Goal: Complete application form

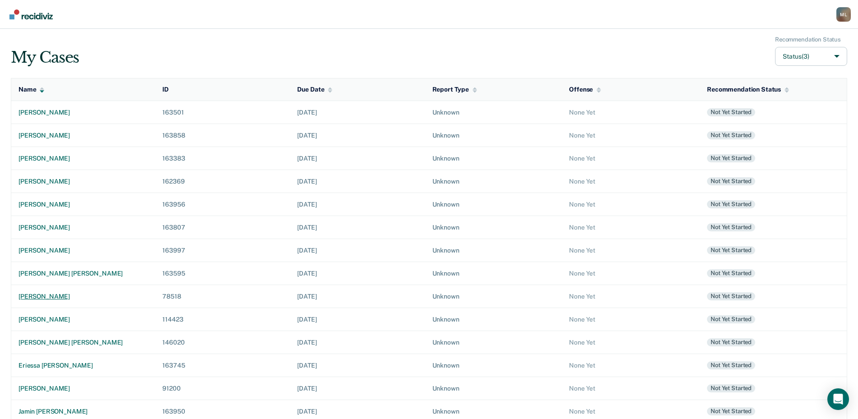
click at [46, 296] on div "[PERSON_NAME]" at bounding box center [82, 297] width 129 height 8
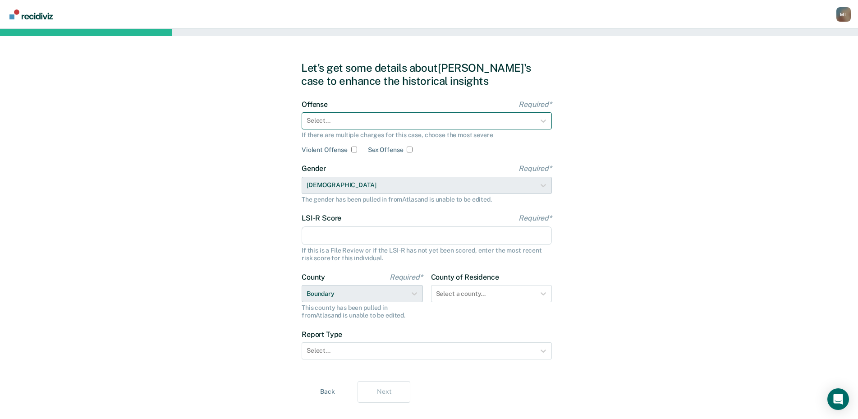
click at [398, 115] on div "Select..." at bounding box center [418, 120] width 233 height 13
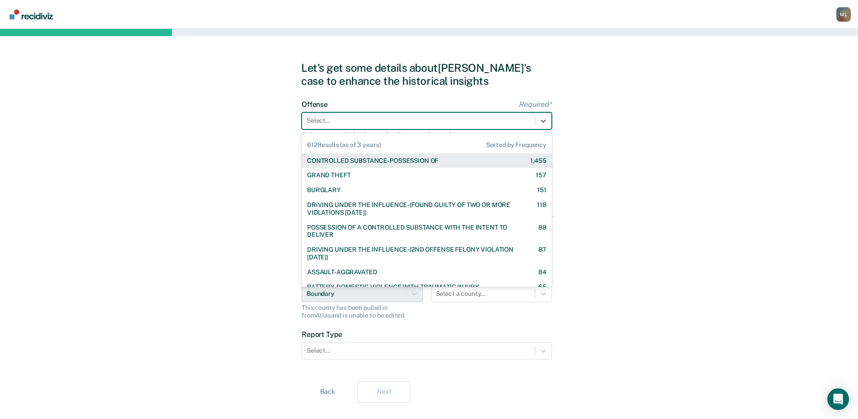
click at [350, 162] on div "CONTROLLED SUBSTANCE-POSSESSION OF" at bounding box center [372, 161] width 131 height 8
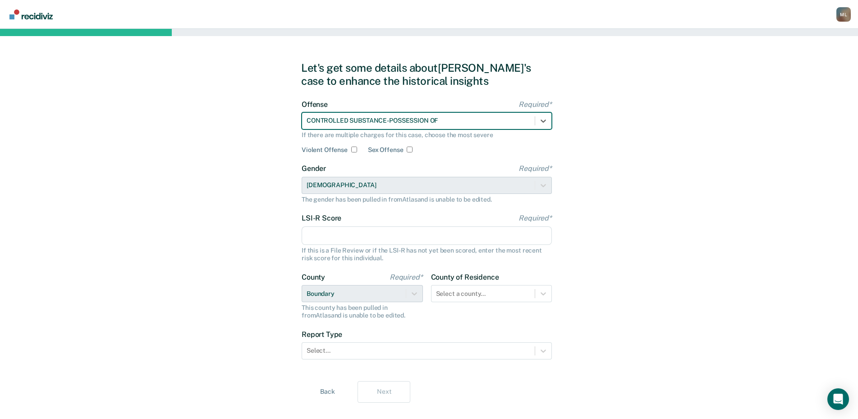
click at [338, 239] on input "LSI-R Score Required*" at bounding box center [427, 235] width 250 height 19
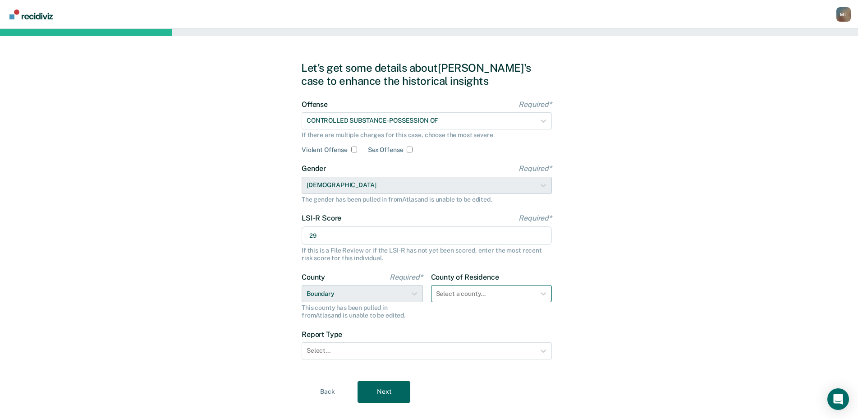
type input "29"
click at [463, 296] on div "Select a county..." at bounding box center [491, 293] width 121 height 17
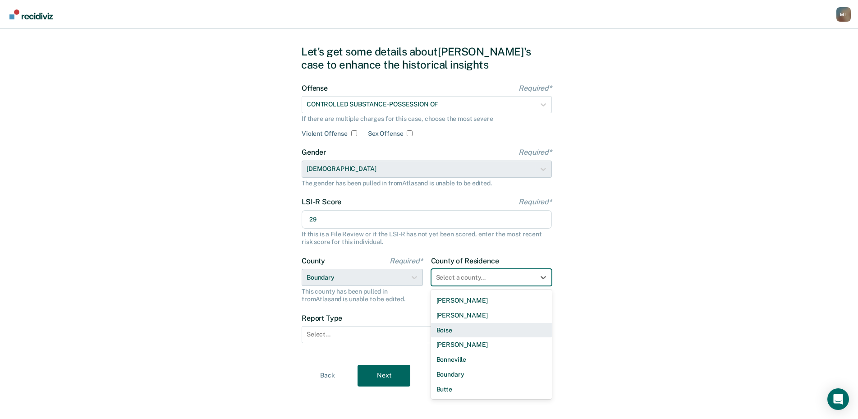
scroll to position [90, 0]
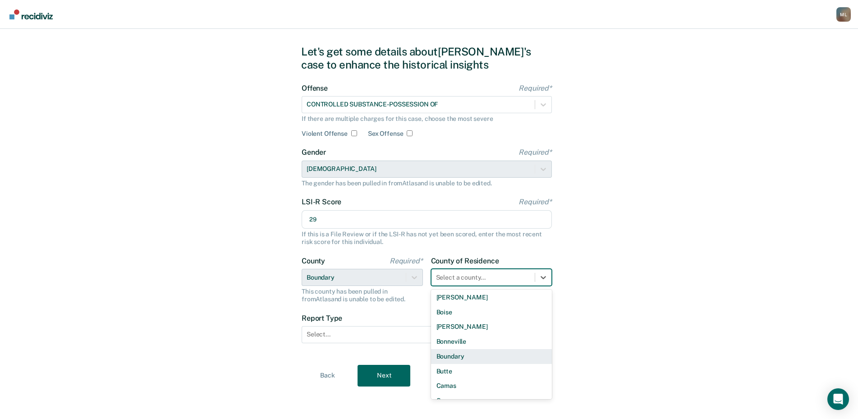
click at [466, 351] on div "Boundary" at bounding box center [491, 356] width 121 height 15
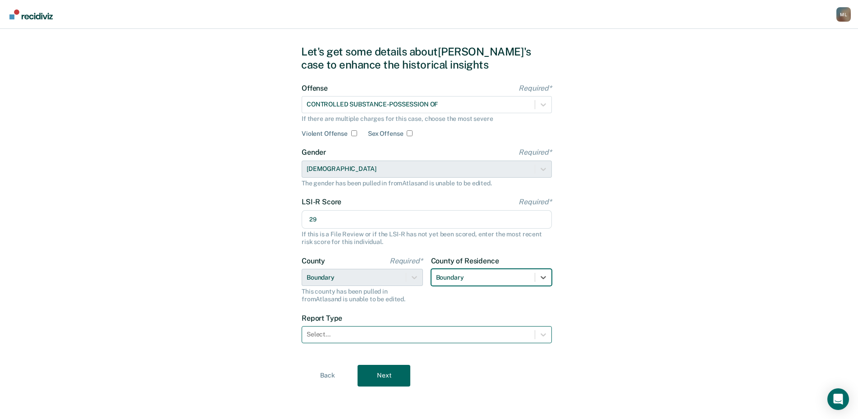
click at [396, 332] on div at bounding box center [419, 334] width 224 height 9
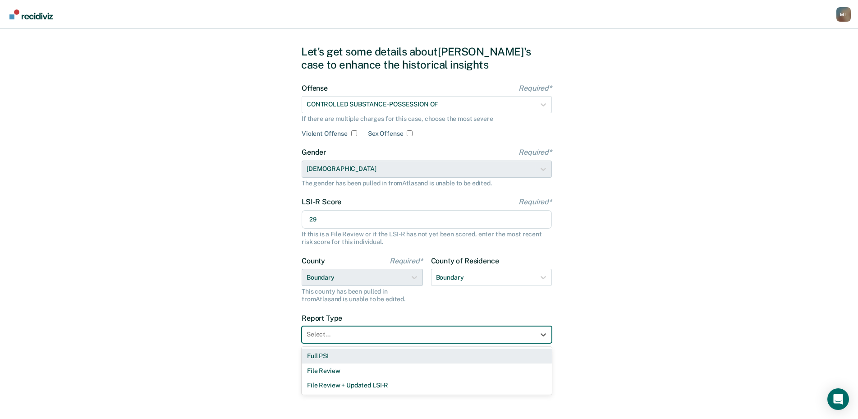
click at [355, 358] on div "Full PSI" at bounding box center [427, 355] width 250 height 15
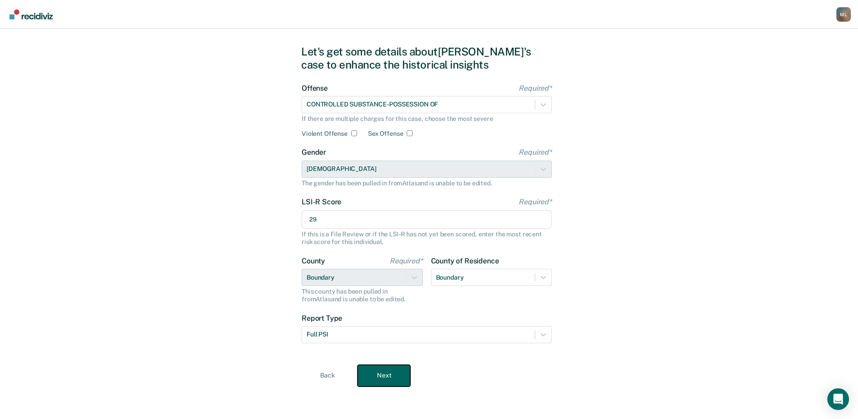
click at [391, 374] on button "Next" at bounding box center [383, 376] width 53 height 22
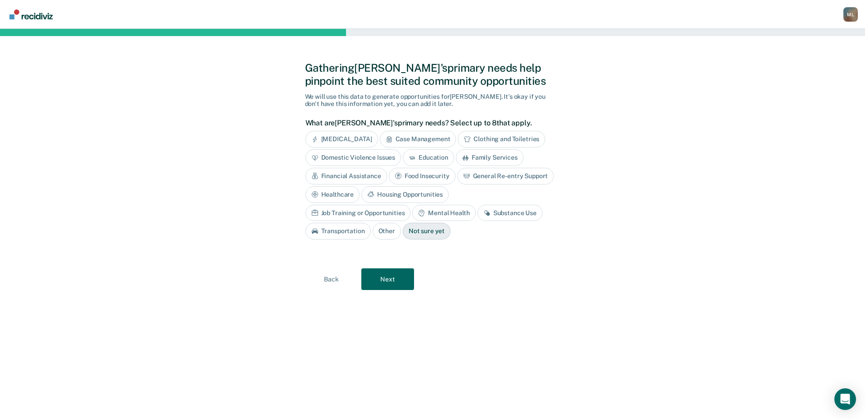
click at [478, 211] on div "Substance Use" at bounding box center [510, 213] width 65 height 17
click at [398, 280] on button "Next" at bounding box center [388, 279] width 53 height 22
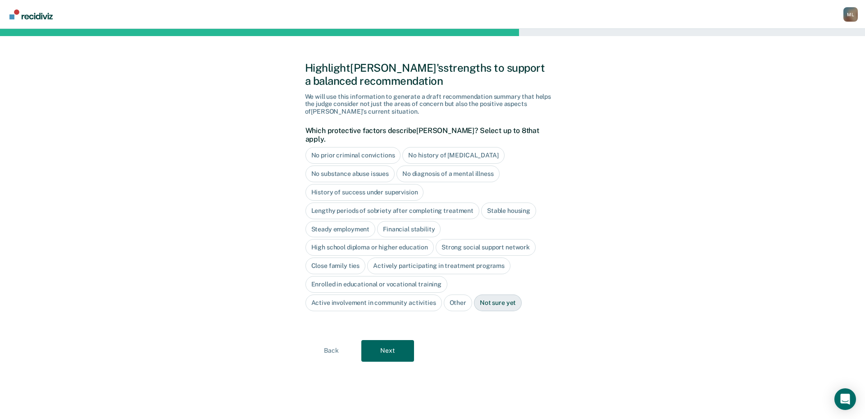
click at [500, 202] on div "Stable housing" at bounding box center [508, 210] width 55 height 17
click at [341, 222] on div "Steady employment" at bounding box center [341, 229] width 70 height 17
click at [326, 258] on div "Close family ties" at bounding box center [336, 266] width 60 height 17
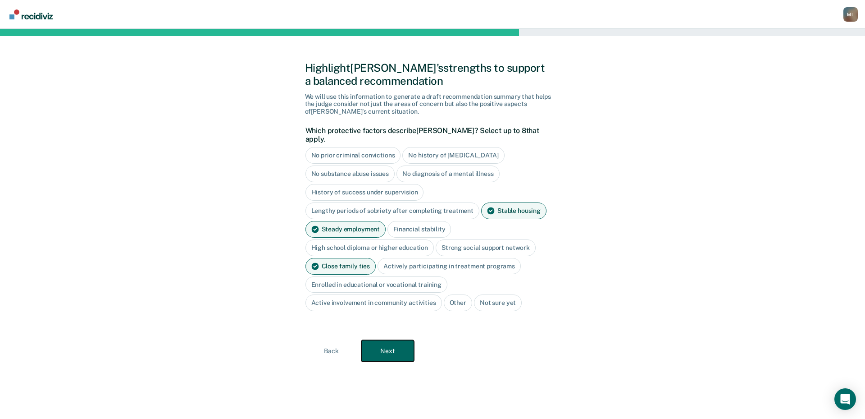
click at [398, 340] on button "Next" at bounding box center [388, 351] width 53 height 22
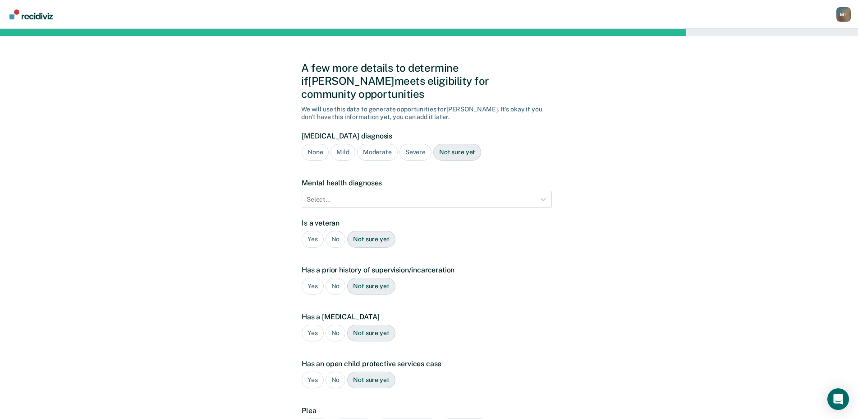
click at [463, 144] on div "Not sure yet" at bounding box center [457, 152] width 48 height 17
click at [388, 195] on div at bounding box center [419, 199] width 224 height 9
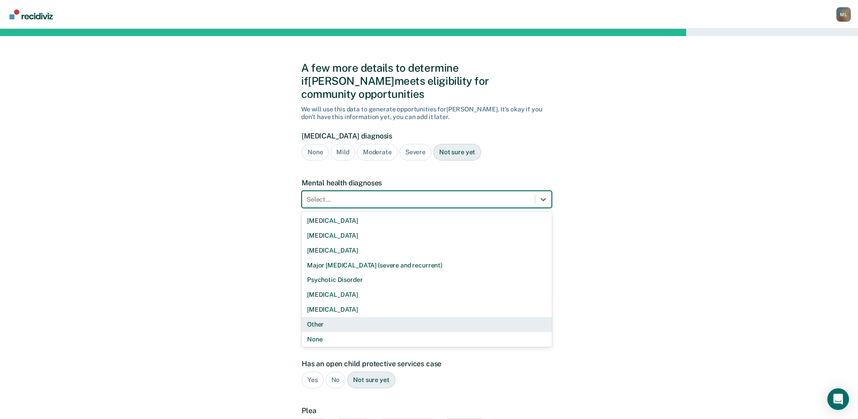
click at [362, 317] on div "Other" at bounding box center [427, 324] width 250 height 15
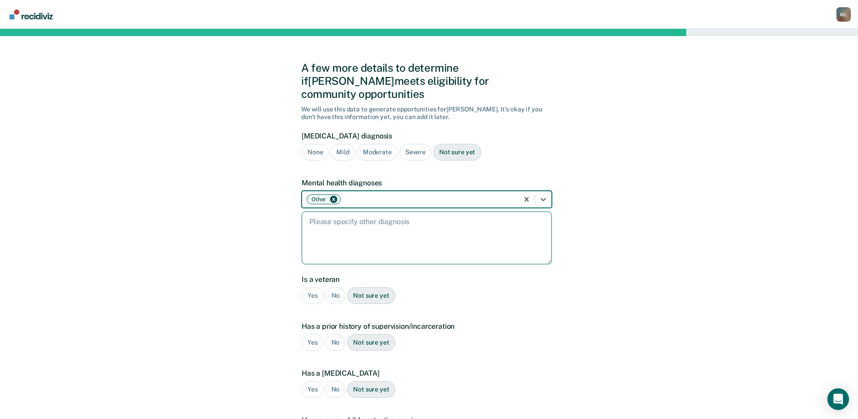
click at [346, 220] on textarea at bounding box center [427, 237] width 250 height 53
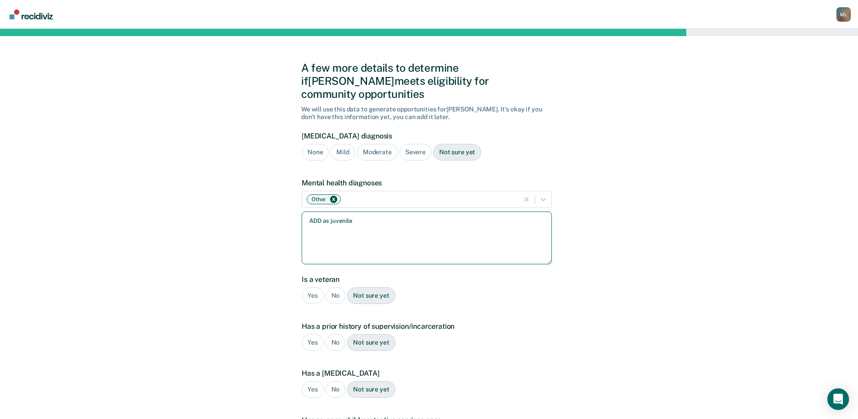
type textarea "ADD as juvenile"
click at [333, 287] on div "No" at bounding box center [335, 295] width 20 height 17
click at [317, 334] on div "Yes" at bounding box center [313, 342] width 22 height 17
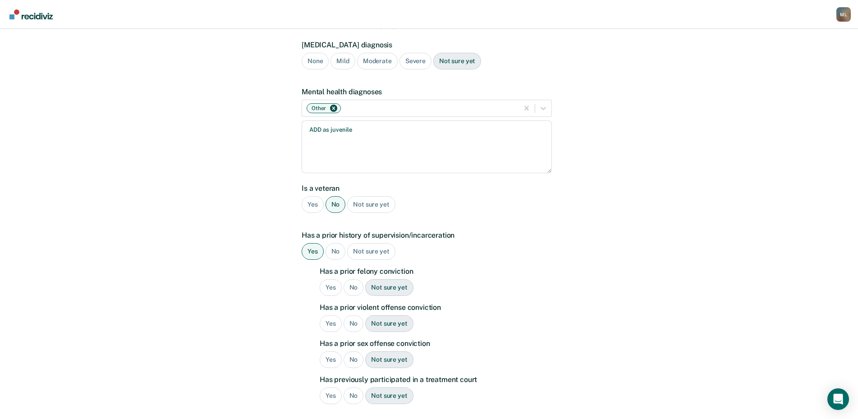
scroll to position [135, 0]
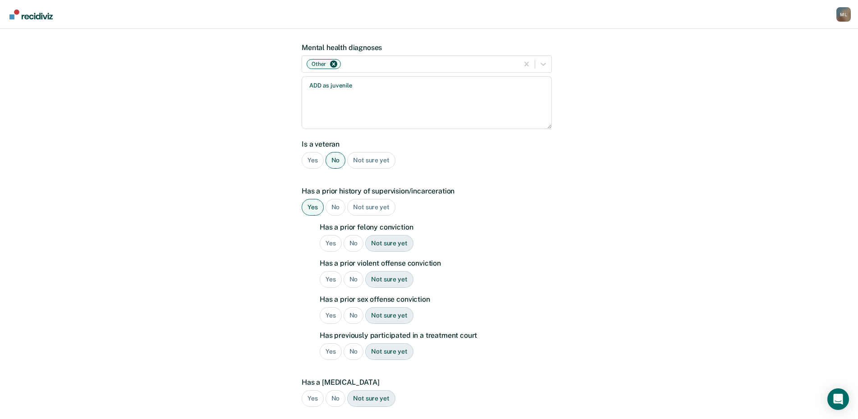
click at [327, 235] on div "Yes" at bounding box center [331, 243] width 22 height 17
click at [389, 271] on div "Not sure yet" at bounding box center [389, 279] width 48 height 17
click at [327, 307] on div "Yes" at bounding box center [331, 315] width 22 height 17
click at [360, 343] on div "No" at bounding box center [353, 351] width 20 height 17
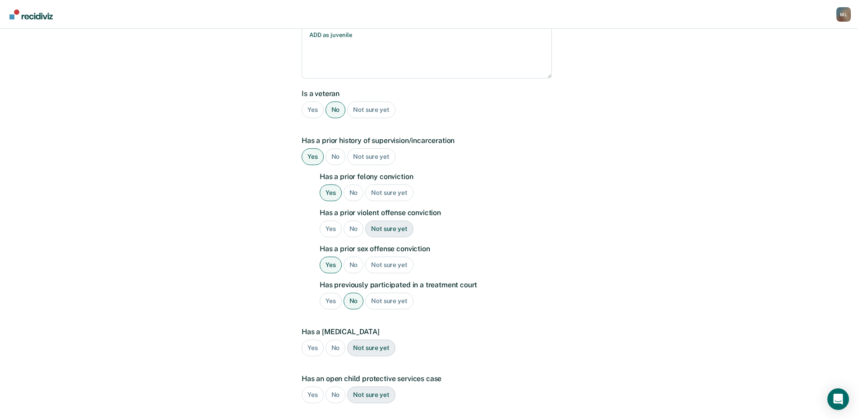
scroll to position [225, 0]
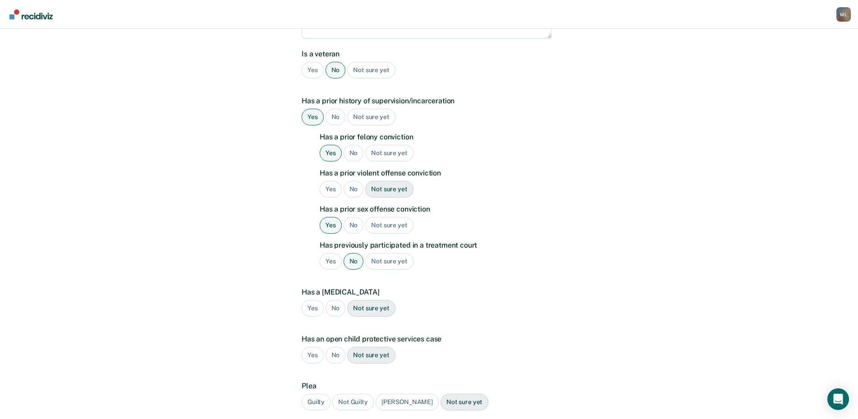
click at [384, 300] on div "Not sure yet" at bounding box center [371, 308] width 48 height 17
click at [334, 347] on div "No" at bounding box center [335, 355] width 20 height 17
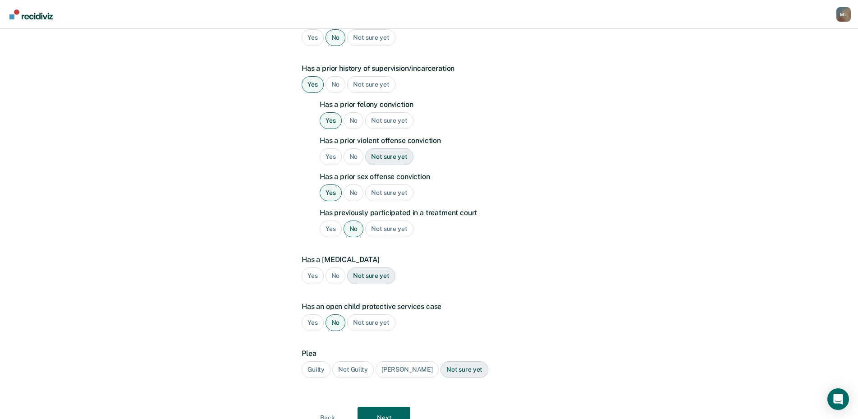
scroll to position [287, 0]
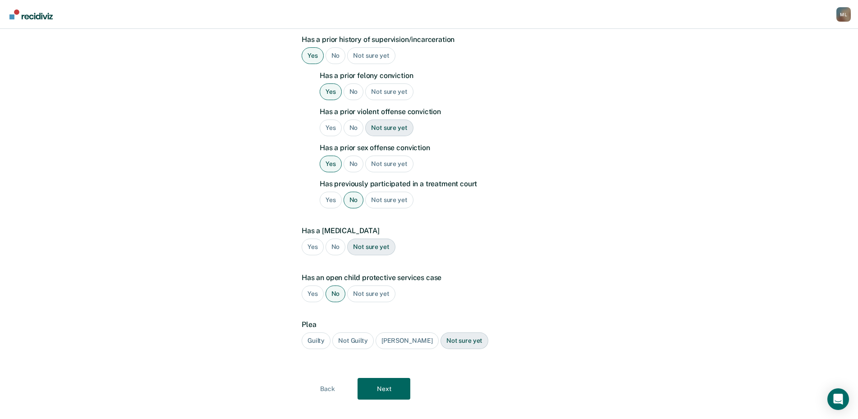
click at [321, 332] on div "Guilty" at bounding box center [316, 340] width 29 height 17
click at [385, 378] on button "Next" at bounding box center [383, 389] width 53 height 22
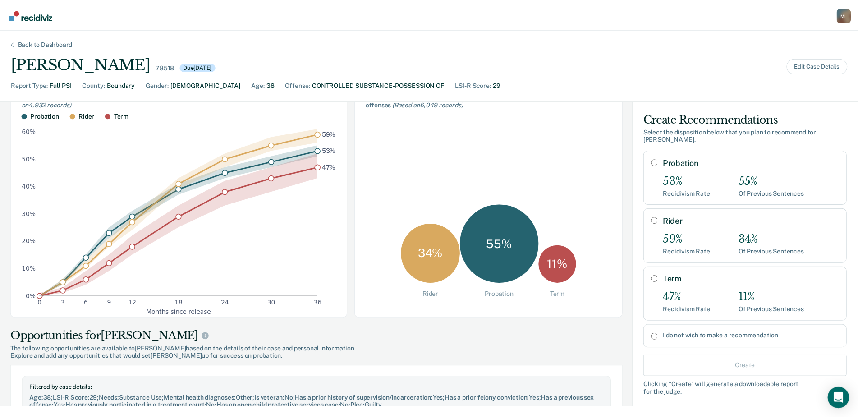
scroll to position [168, 0]
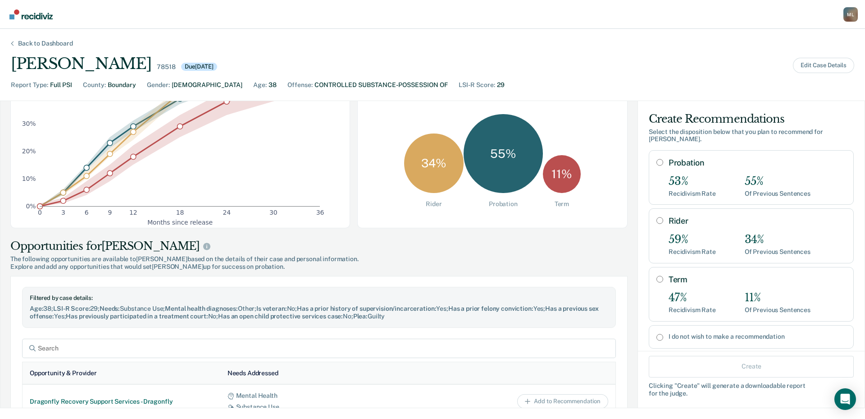
click at [657, 220] on input "Rider" at bounding box center [660, 220] width 7 height 7
radio input "true"
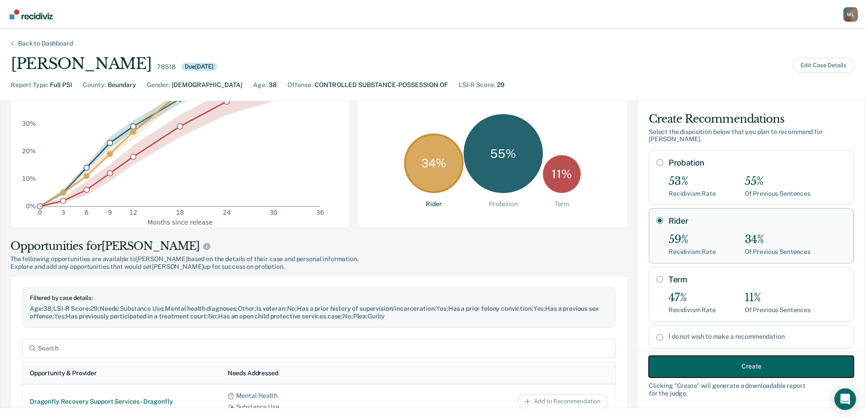
click at [735, 362] on button "Create" at bounding box center [751, 366] width 205 height 22
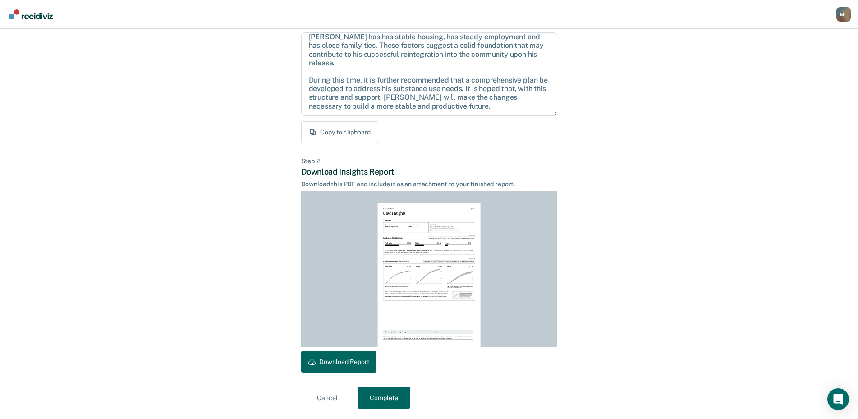
scroll to position [95, 0]
drag, startPoint x: 360, startPoint y: 362, endPoint x: 360, endPoint y: 308, distance: 53.6
click at [360, 362] on button "Download Report" at bounding box center [338, 361] width 75 height 22
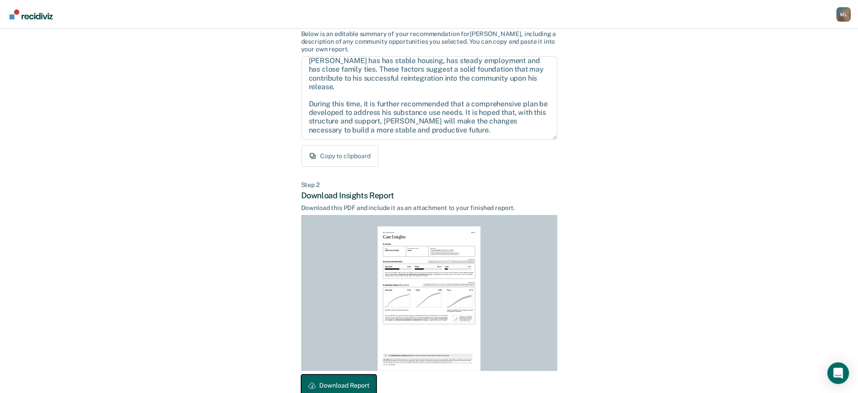
scroll to position [121, 0]
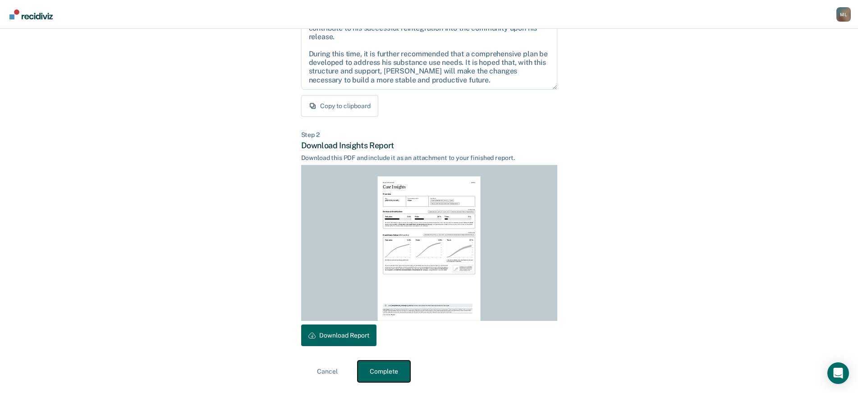
click at [380, 374] on button "Complete" at bounding box center [383, 372] width 53 height 22
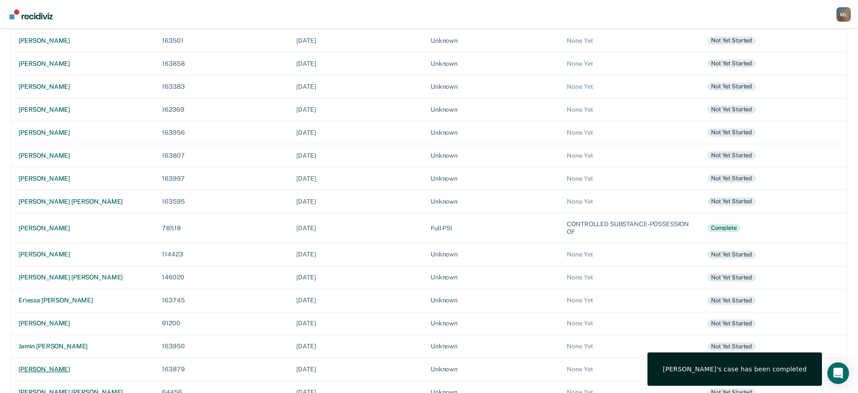
scroll to position [113, 0]
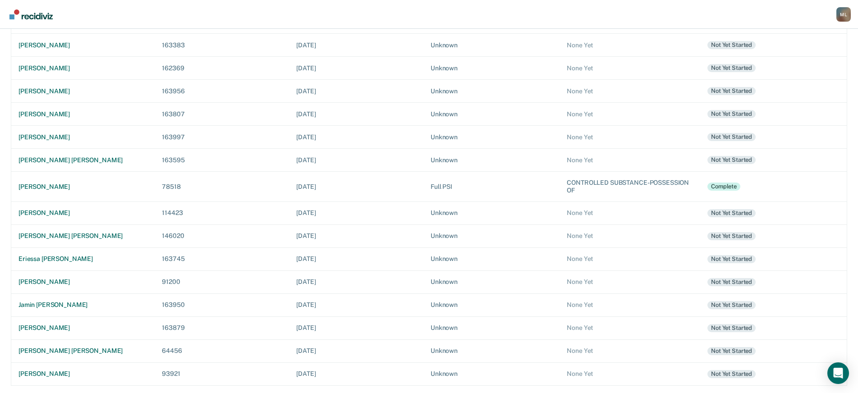
click at [846, 12] on div "M L" at bounding box center [843, 14] width 14 height 14
click at [791, 76] on button "Log Out" at bounding box center [798, 70] width 104 height 14
